Goal: Answer question/provide support

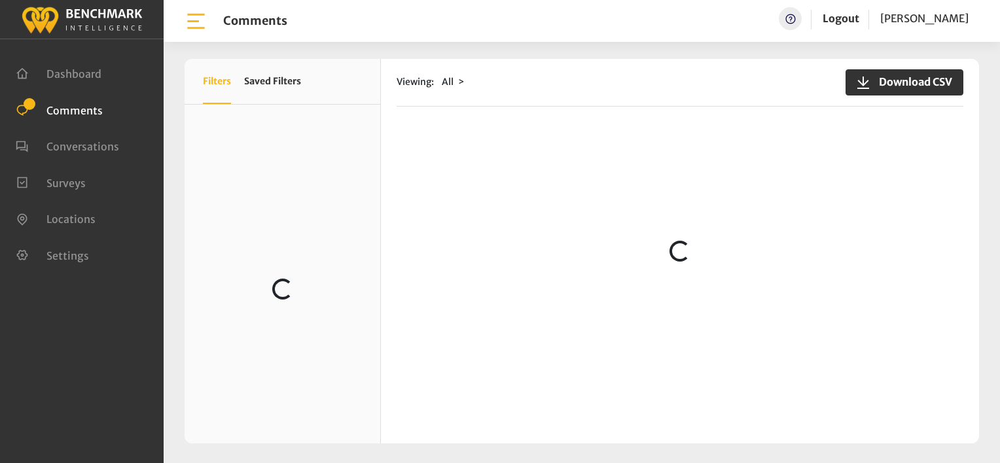
scroll to position [916, 0]
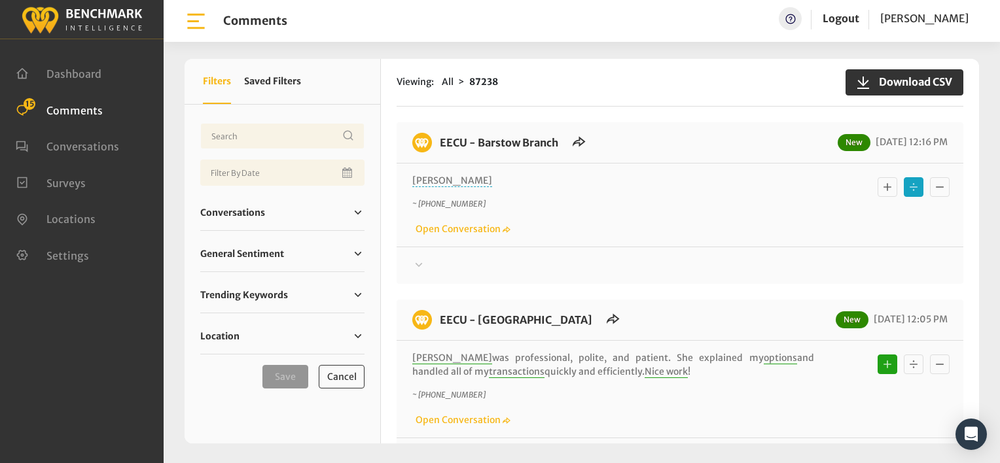
click at [654, 195] on div "[PERSON_NAME] ~ [PHONE_NUMBER] Open Conversation" at bounding box center [679, 205] width 535 height 62
